Goal: Information Seeking & Learning: Learn about a topic

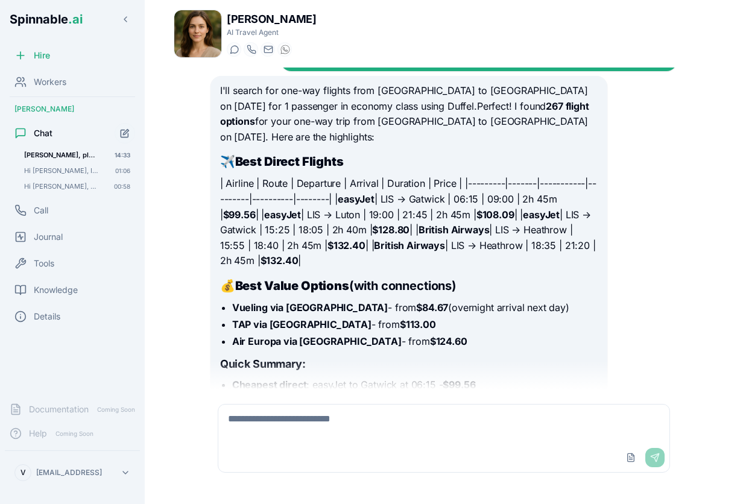
scroll to position [186, 0]
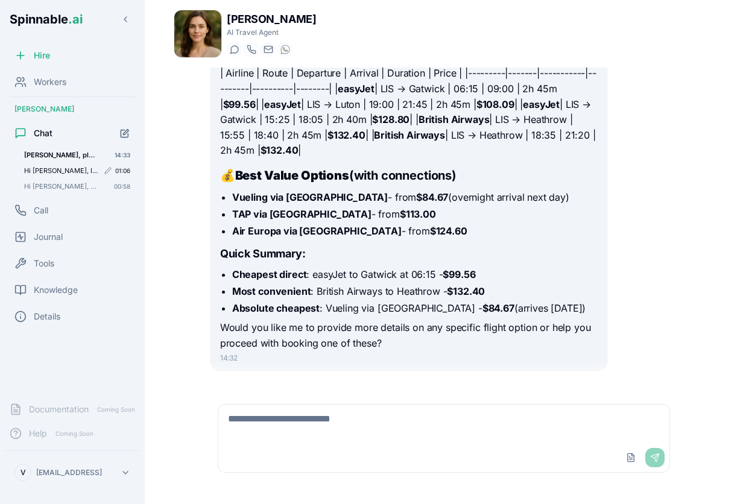
click at [72, 170] on span "Hi [PERSON_NAME], I want to plan a trip leaving [GEOGRAPHIC_DATA] on [DATE] and…" at bounding box center [61, 171] width 74 height 8
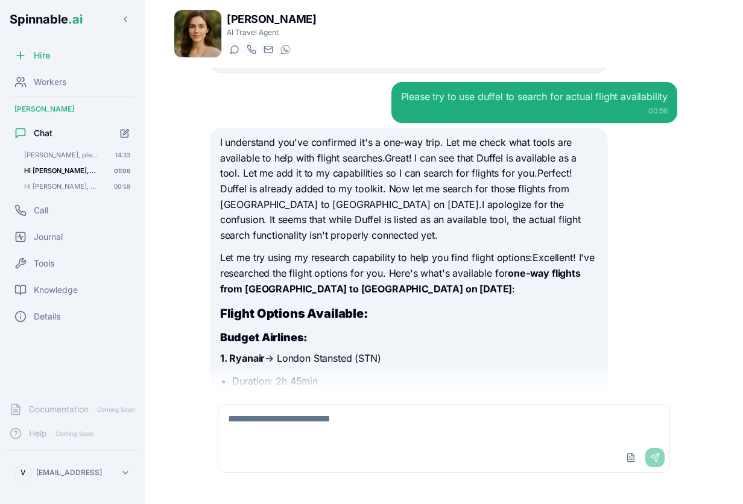
scroll to position [7955, 0]
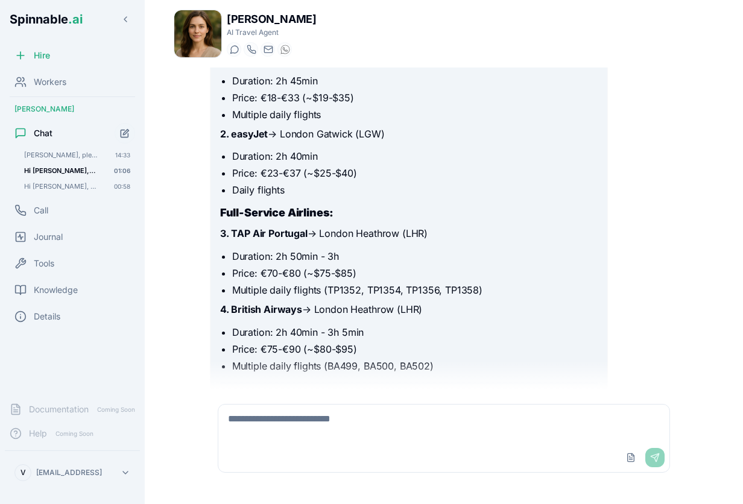
click at [321, 419] on textarea at bounding box center [443, 424] width 451 height 39
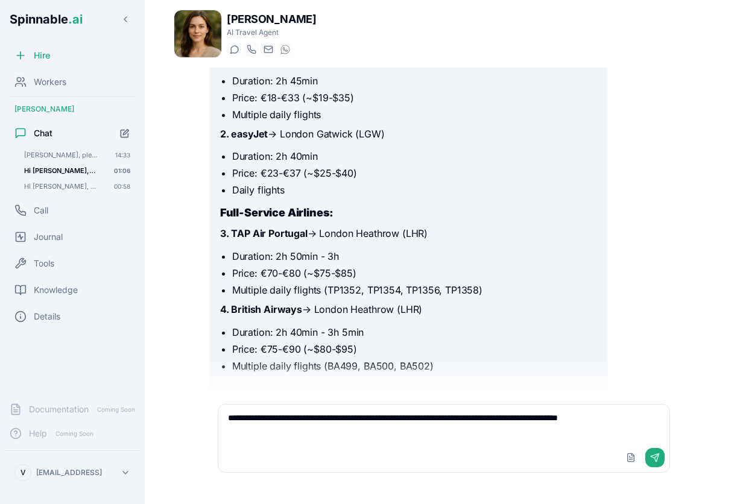
type textarea "**********"
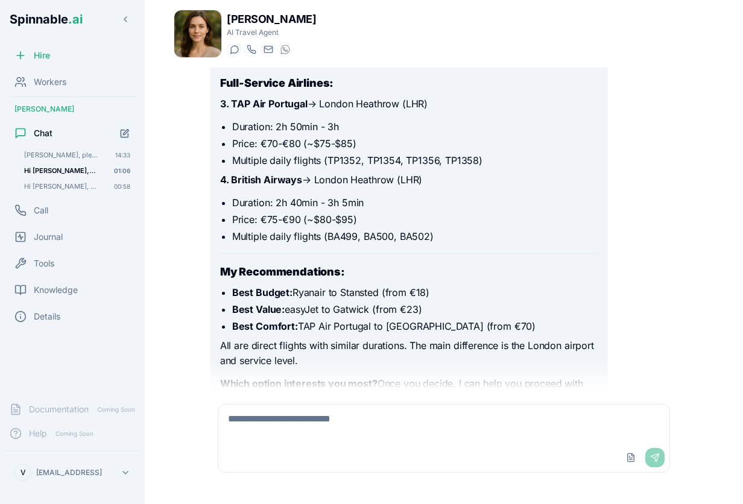
scroll to position [8116, 0]
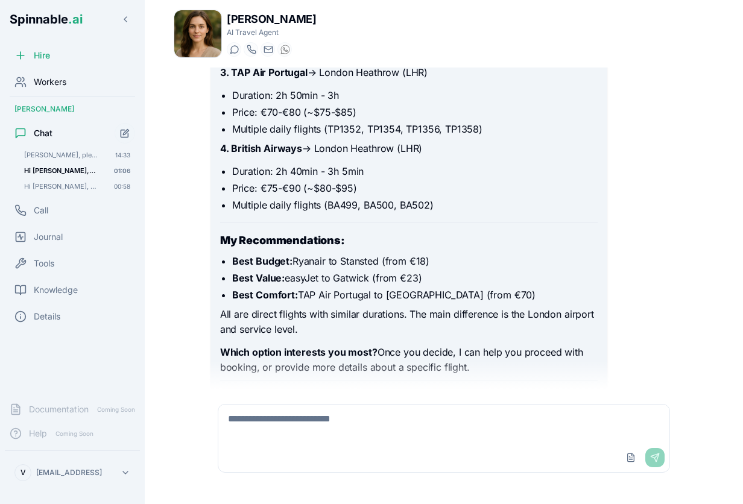
click at [46, 85] on span "Workers" at bounding box center [50, 82] width 33 height 12
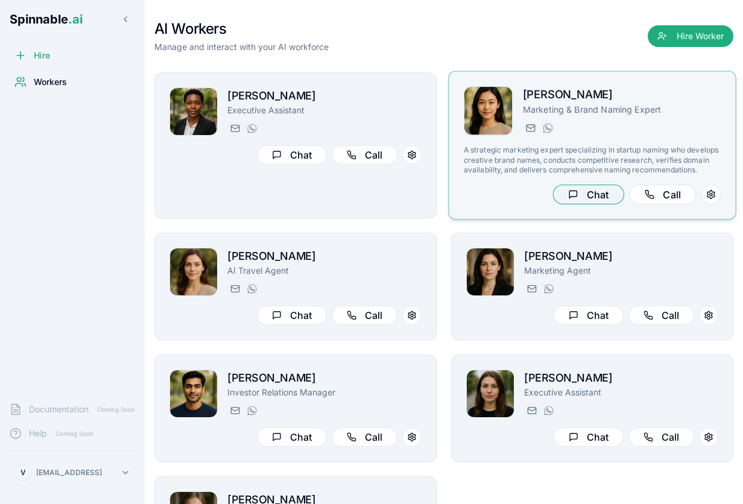
click at [589, 193] on button "Chat" at bounding box center [588, 195] width 71 height 20
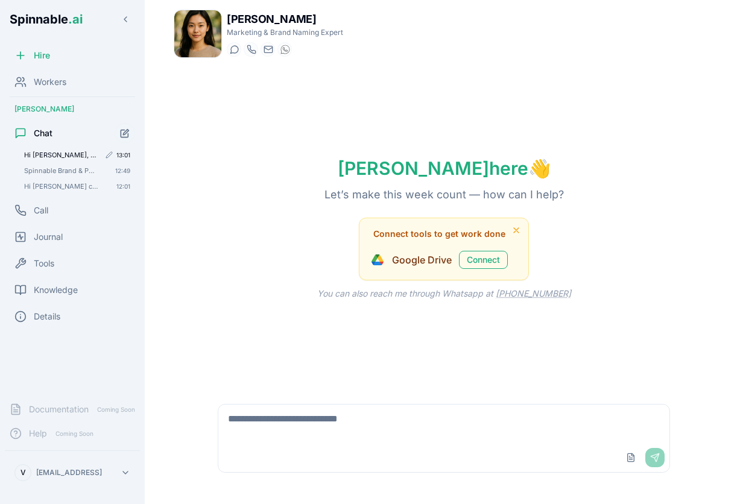
click at [62, 154] on span "Hi [PERSON_NAME], did you get an email from [PERSON_NAME] about spinnable?" at bounding box center [61, 155] width 75 height 8
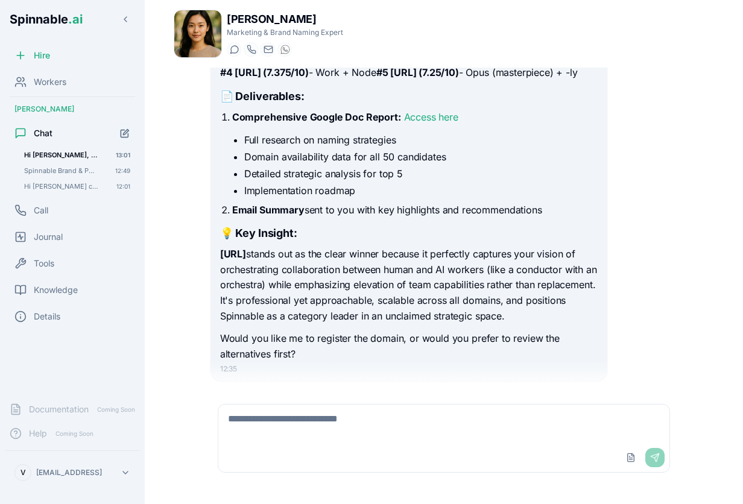
scroll to position [2326, 0]
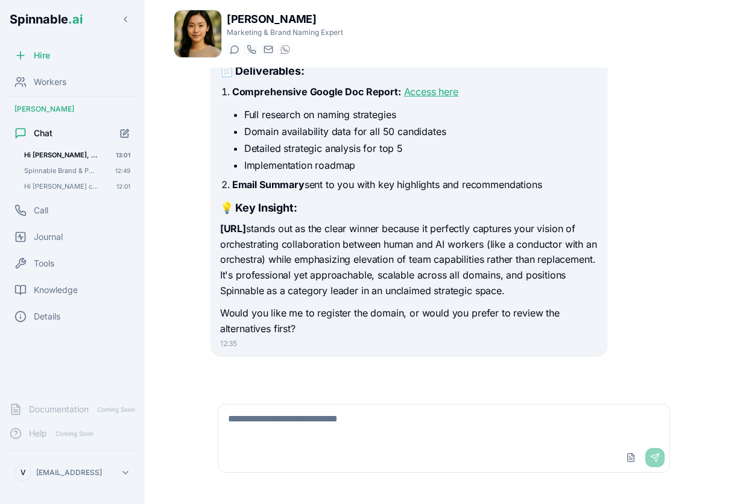
click at [428, 92] on link "Access here" at bounding box center [431, 92] width 54 height 12
click at [393, 424] on textarea at bounding box center [443, 424] width 451 height 39
type textarea "**********"
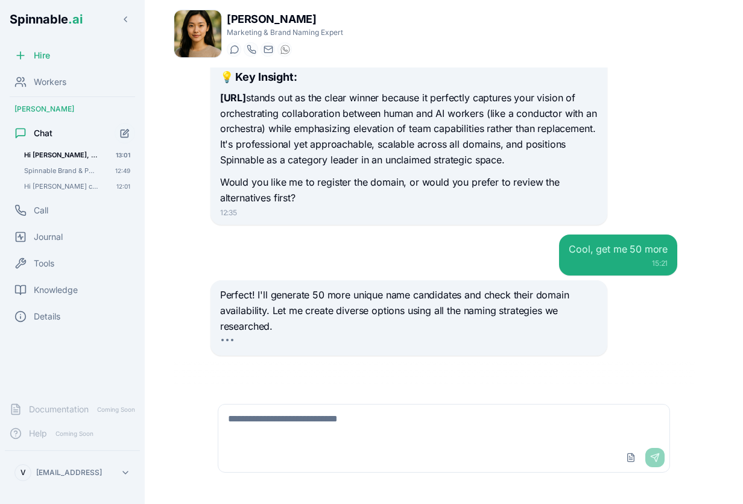
scroll to position [2488, 0]
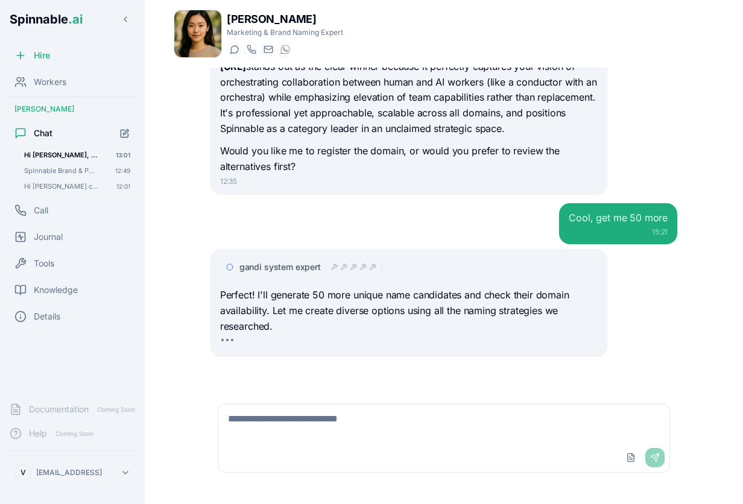
click at [320, 264] on div "gandi system expert" at bounding box center [312, 267] width 144 height 12
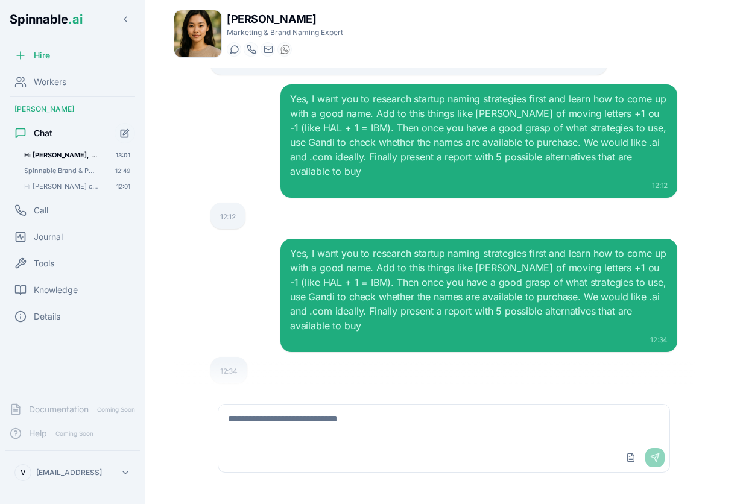
scroll to position [583, 0]
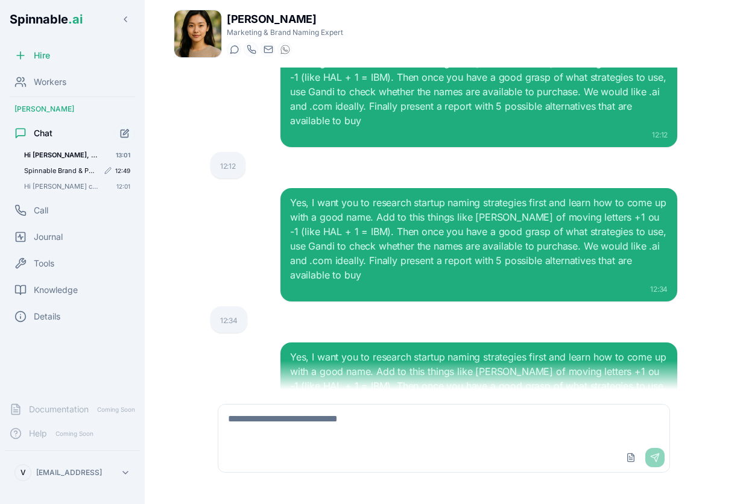
click at [63, 170] on span "Spinnable Brand & Positioning Overview for Naming Project Hey [PERSON_NAME], [P…" at bounding box center [61, 171] width 74 height 8
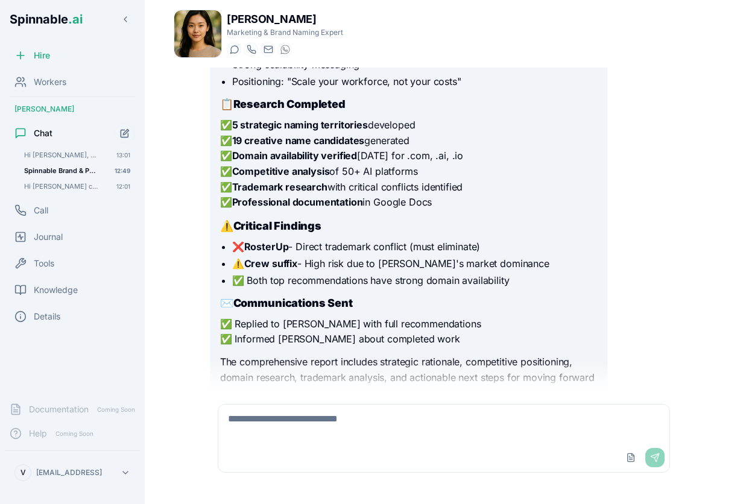
scroll to position [950, 0]
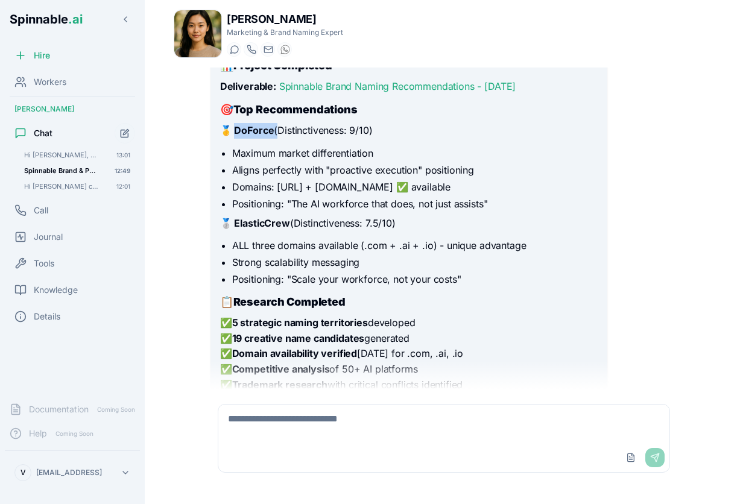
drag, startPoint x: 231, startPoint y: 130, endPoint x: 273, endPoint y: 130, distance: 42.2
click at [273, 130] on p "🥇 DoForce (Distinctiveness: 9/10)" at bounding box center [409, 131] width 378 height 16
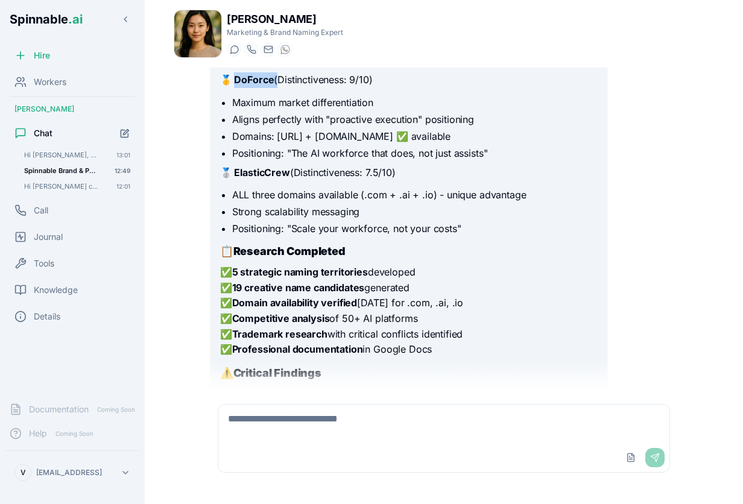
scroll to position [1012, 0]
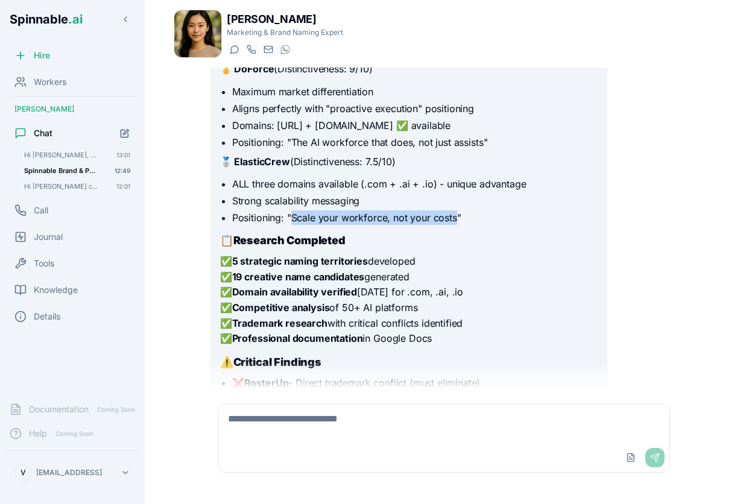
drag, startPoint x: 291, startPoint y: 219, endPoint x: 456, endPoint y: 215, distance: 165.3
click at [456, 215] on li "Positioning: "Scale your workforce, not your costs"" at bounding box center [415, 218] width 366 height 14
click at [70, 156] on span "Hi [PERSON_NAME], did you get an email from [PERSON_NAME] about spinnable?" at bounding box center [61, 155] width 75 height 8
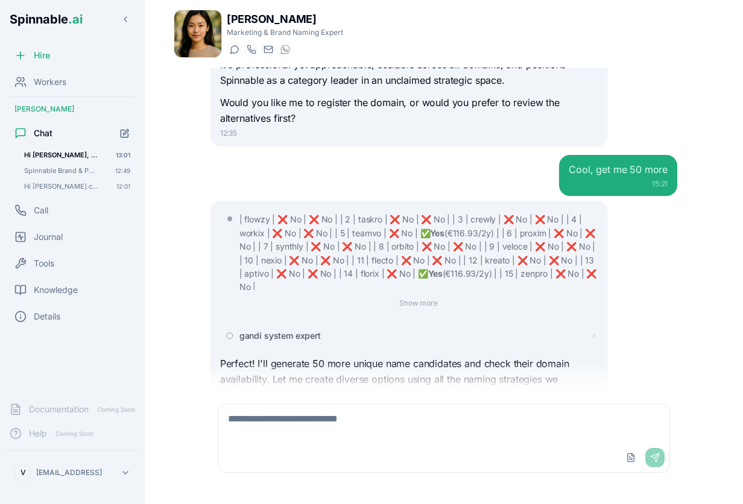
scroll to position [2603, 0]
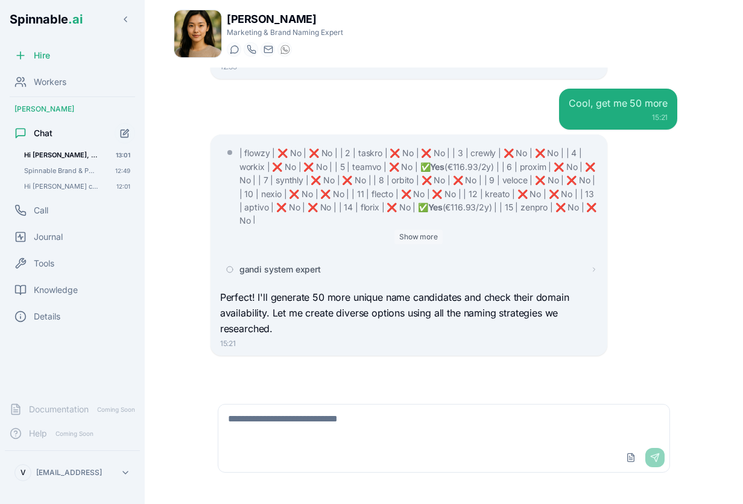
click at [419, 235] on button "Show more" at bounding box center [419, 237] width 48 height 14
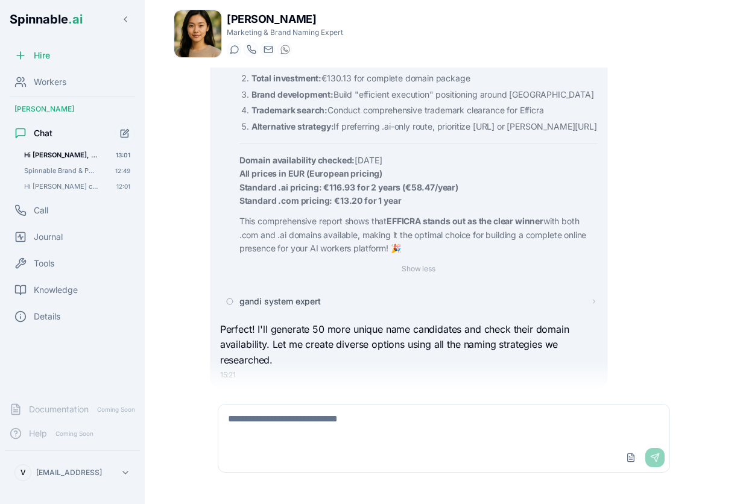
scroll to position [4349, 0]
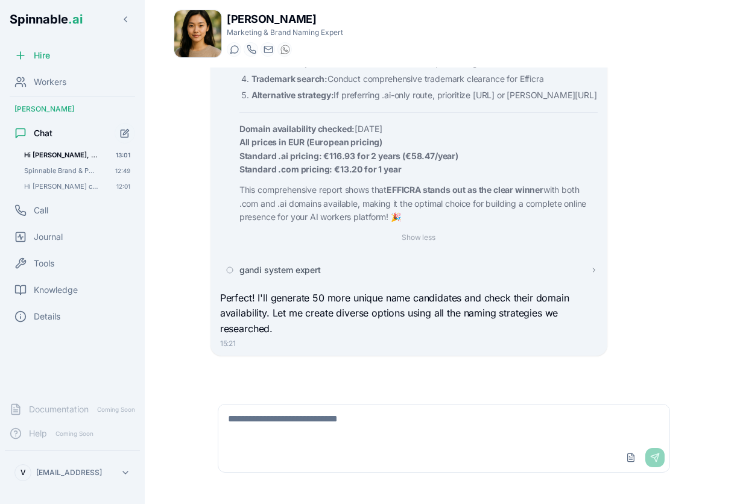
click at [306, 274] on span "gandi system expert" at bounding box center [280, 270] width 81 height 12
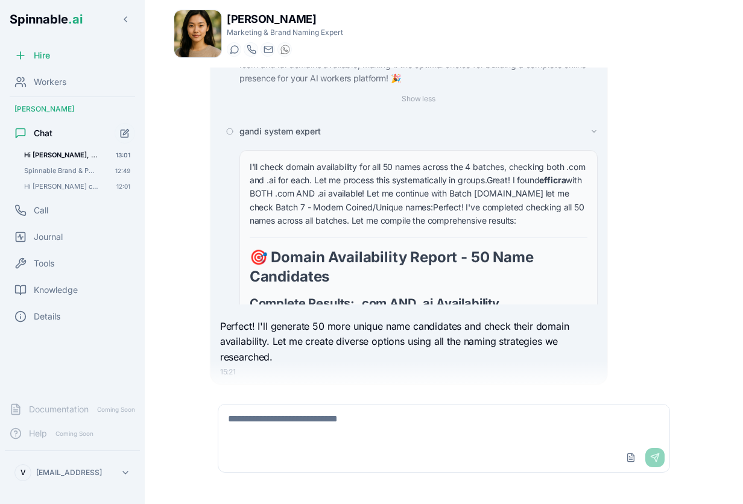
scroll to position [4516, 0]
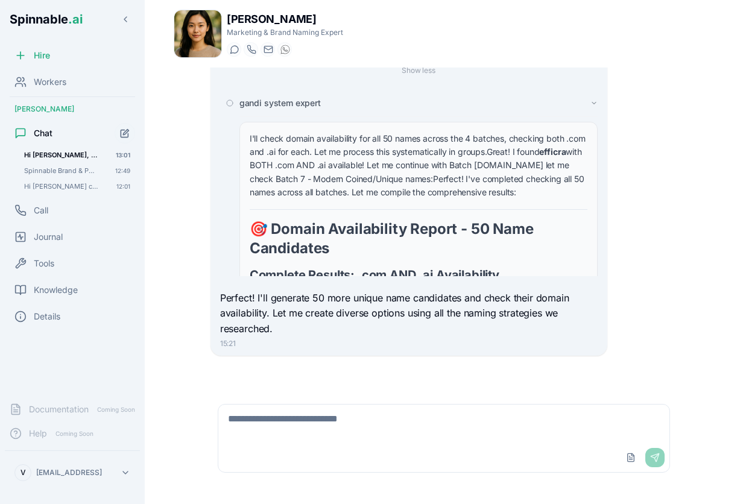
click at [251, 101] on span "gandi system expert" at bounding box center [280, 103] width 81 height 12
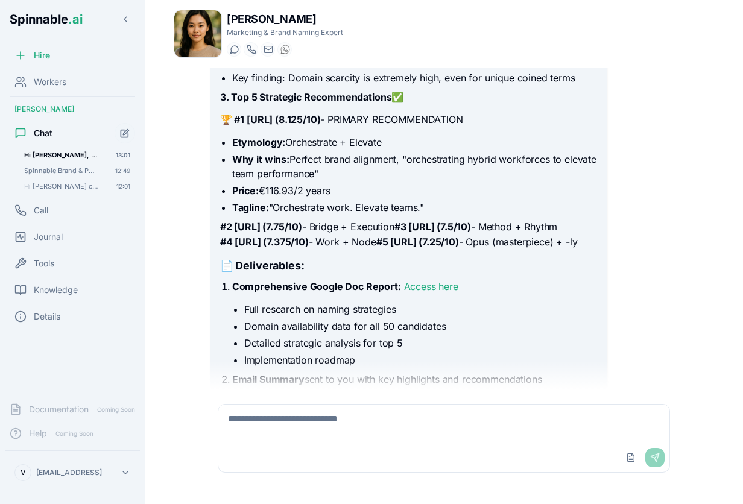
scroll to position [2101, 0]
click at [417, 292] on link "Access here" at bounding box center [431, 286] width 54 height 12
click at [431, 292] on link "Access here" at bounding box center [431, 286] width 54 height 12
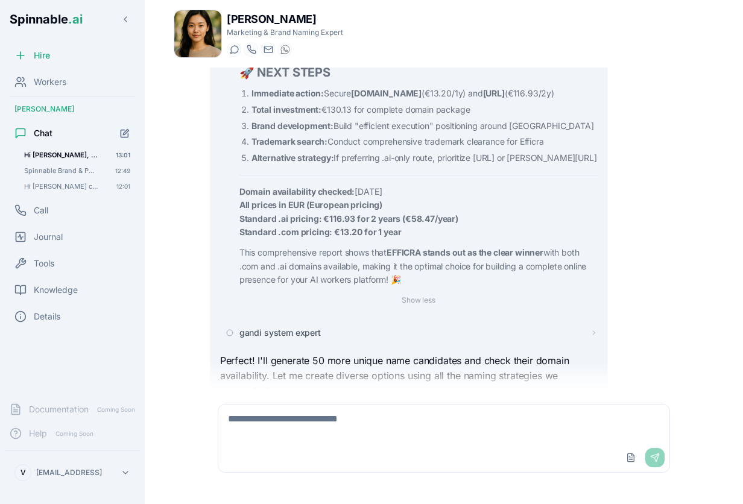
scroll to position [4349, 0]
